Goal: Information Seeking & Learning: Learn about a topic

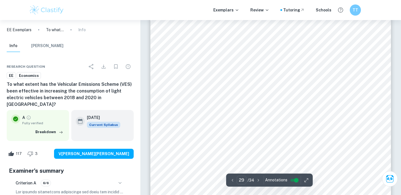
scroll to position [9652, 0]
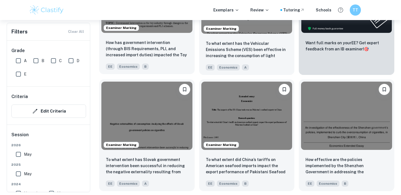
scroll to position [237, 0]
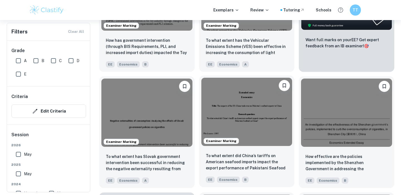
click at [210, 102] on img at bounding box center [246, 112] width 91 height 68
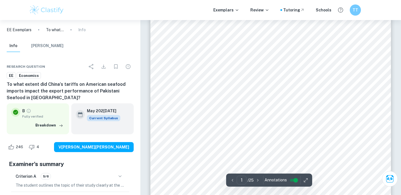
type input "3"
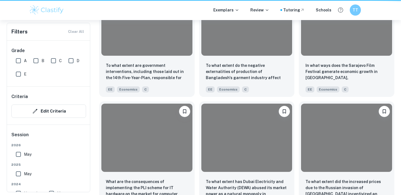
scroll to position [237, 0]
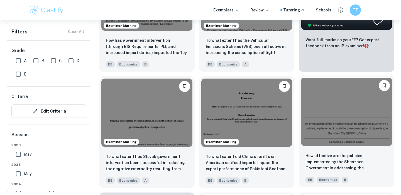
click at [311, 115] on img at bounding box center [346, 112] width 91 height 68
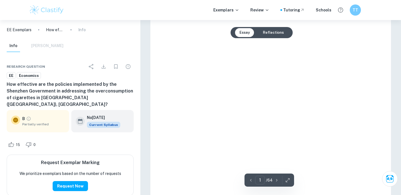
scroll to position [130, 0]
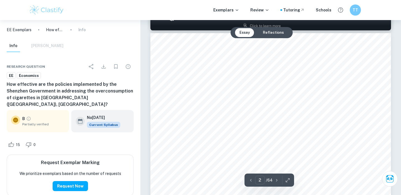
type input "3"
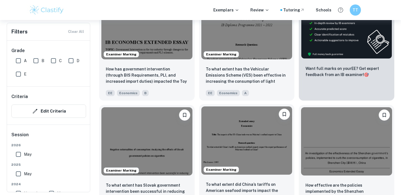
scroll to position [204, 0]
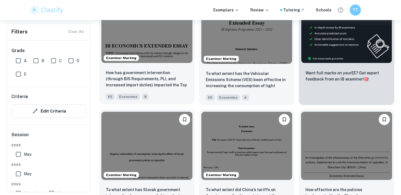
click at [172, 89] on div "How has government intervention (through BIS Requirements, PLI, and increased i…" at bounding box center [147, 84] width 96 height 39
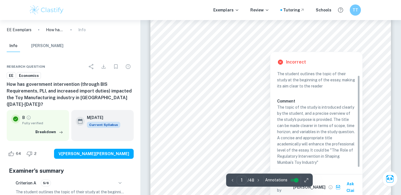
scroll to position [108, 0]
click at [258, 125] on div "IB ECONOMICS EXTENDED ESSAY TOPIC: Government Intervention in the toy industry …" at bounding box center [270, 88] width 241 height 341
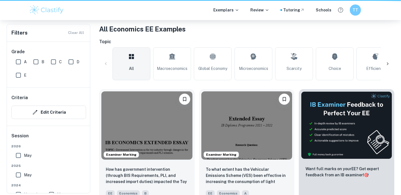
scroll to position [204, 0]
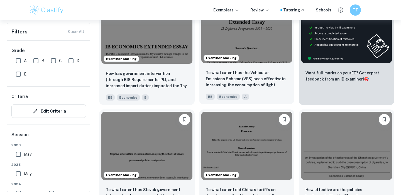
click at [224, 36] on img at bounding box center [246, 29] width 91 height 68
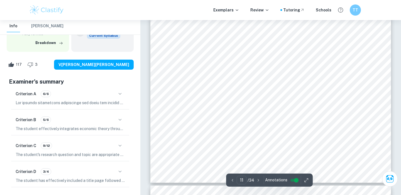
scroll to position [3646, 0]
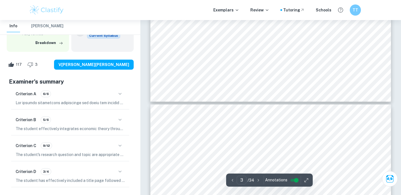
type input "4"
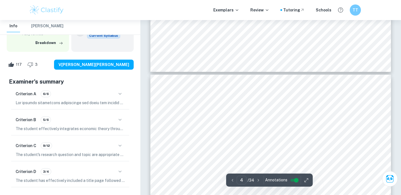
scroll to position [1019, 0]
